Goal: Task Accomplishment & Management: Manage account settings

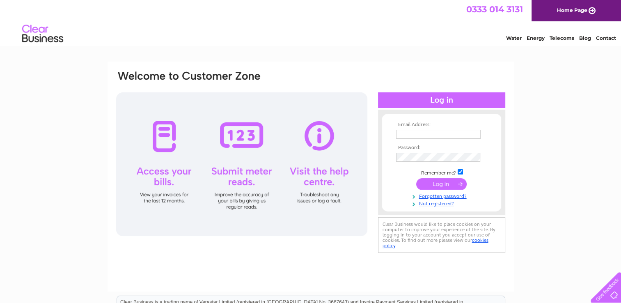
type input "stuart.monkhouse70@gmail.com"
click at [453, 186] on input "submit" at bounding box center [441, 183] width 51 height 11
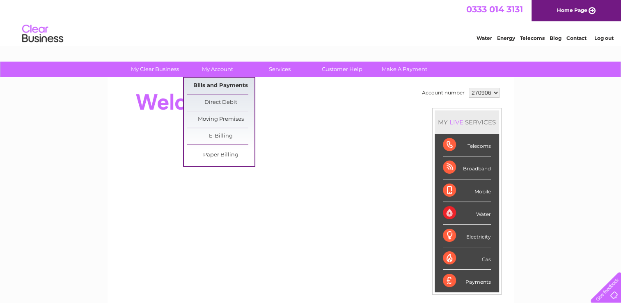
click at [212, 87] on link "Bills and Payments" at bounding box center [221, 86] width 68 height 16
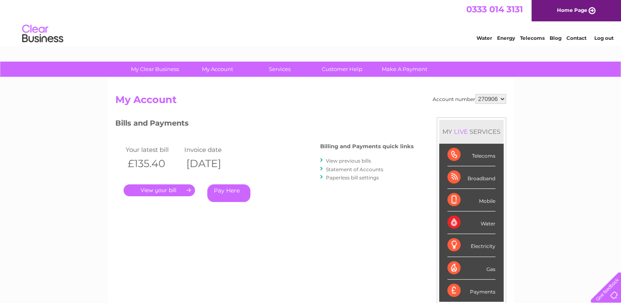
click at [174, 190] on link "." at bounding box center [159, 190] width 71 height 12
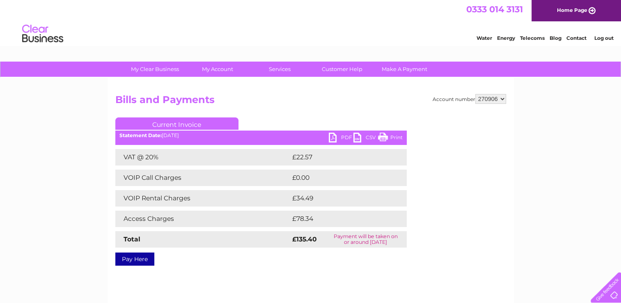
click at [333, 137] on link "PDF" at bounding box center [341, 139] width 25 height 12
